Goal: Check status

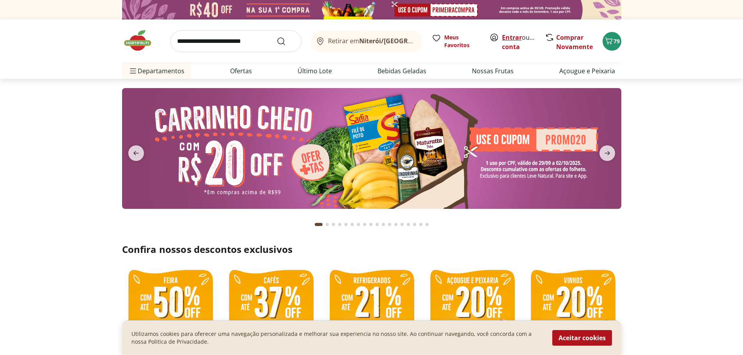
click at [515, 36] on link "Entrar" at bounding box center [512, 37] width 20 height 9
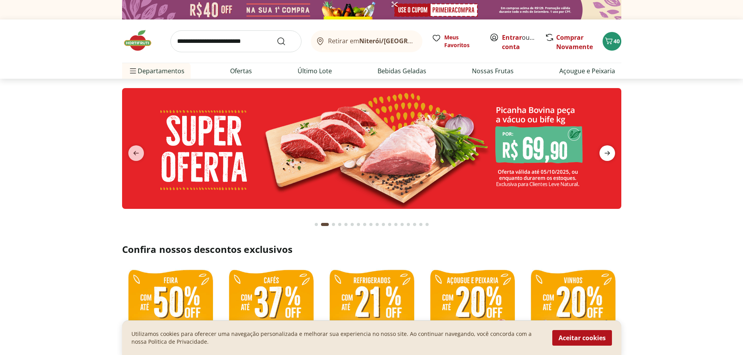
click at [605, 151] on icon "next" at bounding box center [607, 153] width 9 height 9
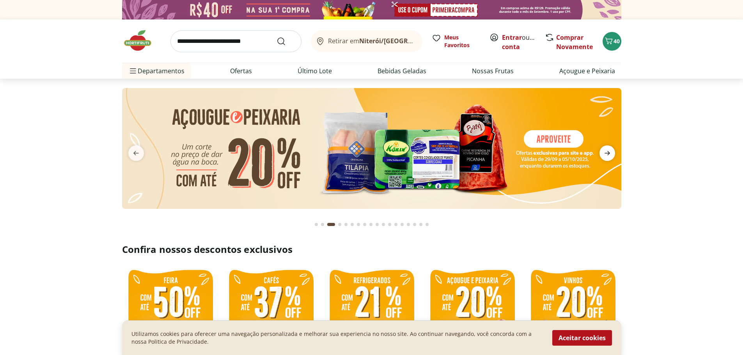
click at [605, 151] on icon "next" at bounding box center [607, 153] width 9 height 9
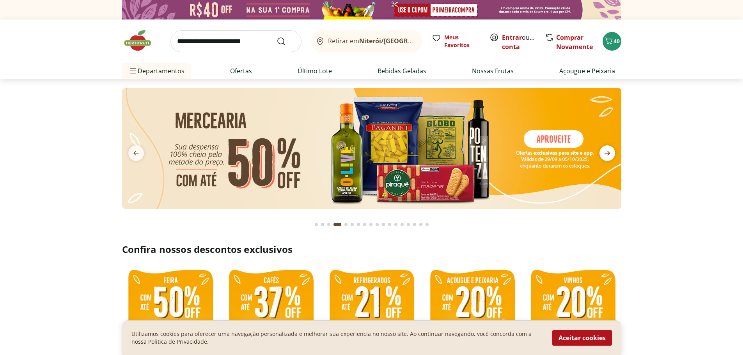
click at [605, 151] on icon "next" at bounding box center [607, 153] width 9 height 9
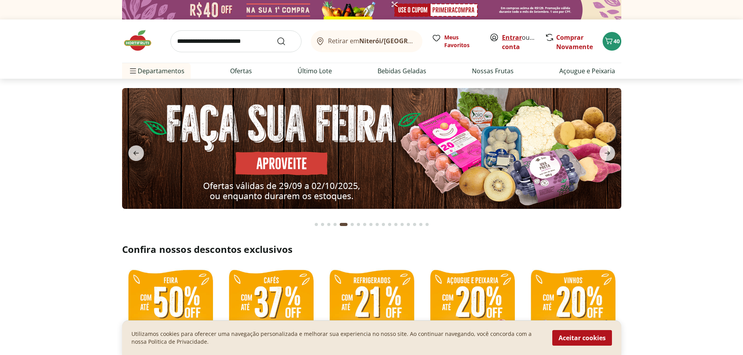
click at [515, 38] on link "Entrar" at bounding box center [512, 37] width 20 height 9
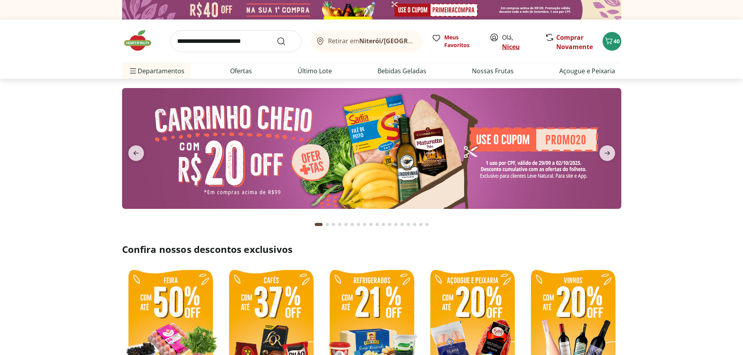
click at [515, 46] on link "Niceu" at bounding box center [511, 47] width 18 height 9
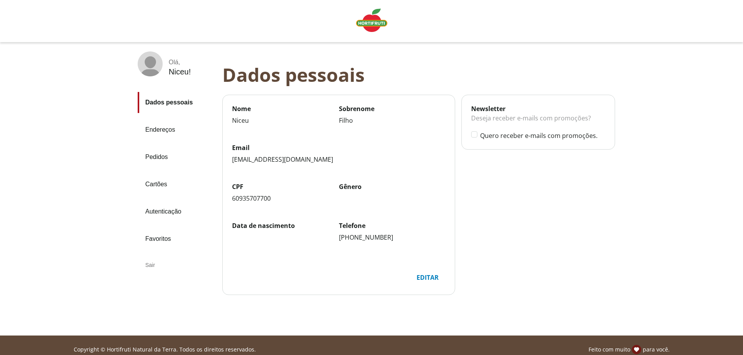
click at [375, 24] on img "Linha de sessão" at bounding box center [371, 20] width 31 height 23
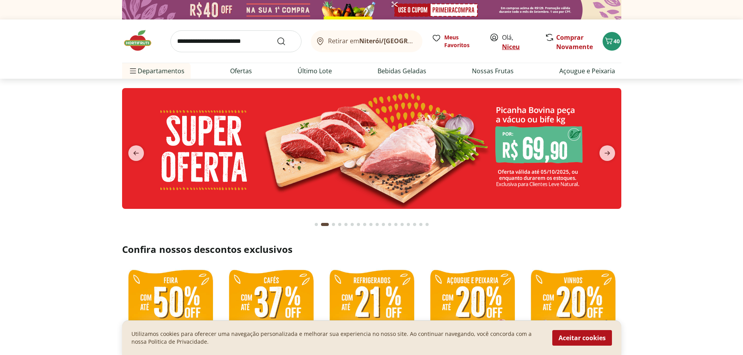
click at [511, 47] on link "Niceu" at bounding box center [511, 47] width 18 height 9
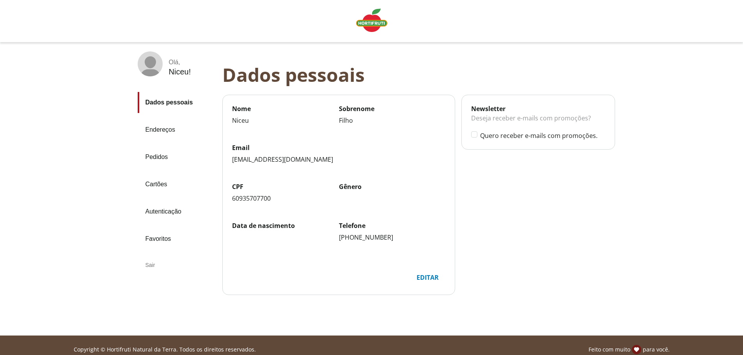
click at [167, 158] on link "Pedidos" at bounding box center [177, 157] width 78 height 21
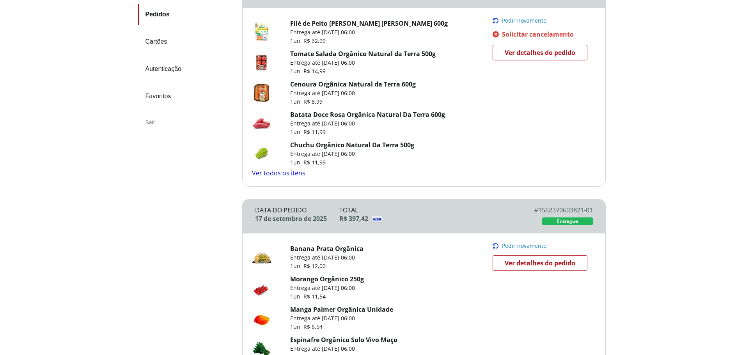
scroll to position [156, 0]
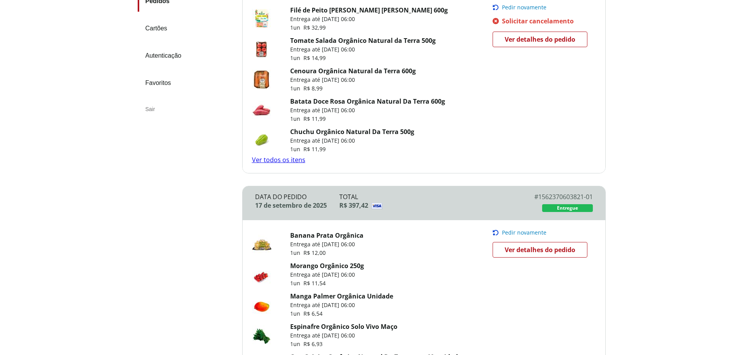
click at [283, 161] on link "Ver todos os itens" at bounding box center [278, 160] width 53 height 9
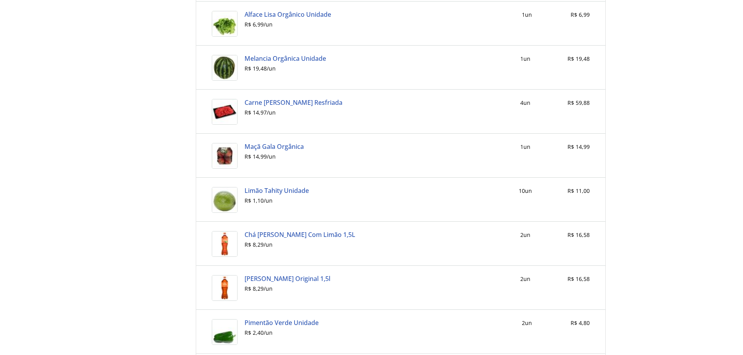
scroll to position [1058, 0]
